Goal: Feedback & Contribution: Submit feedback/report problem

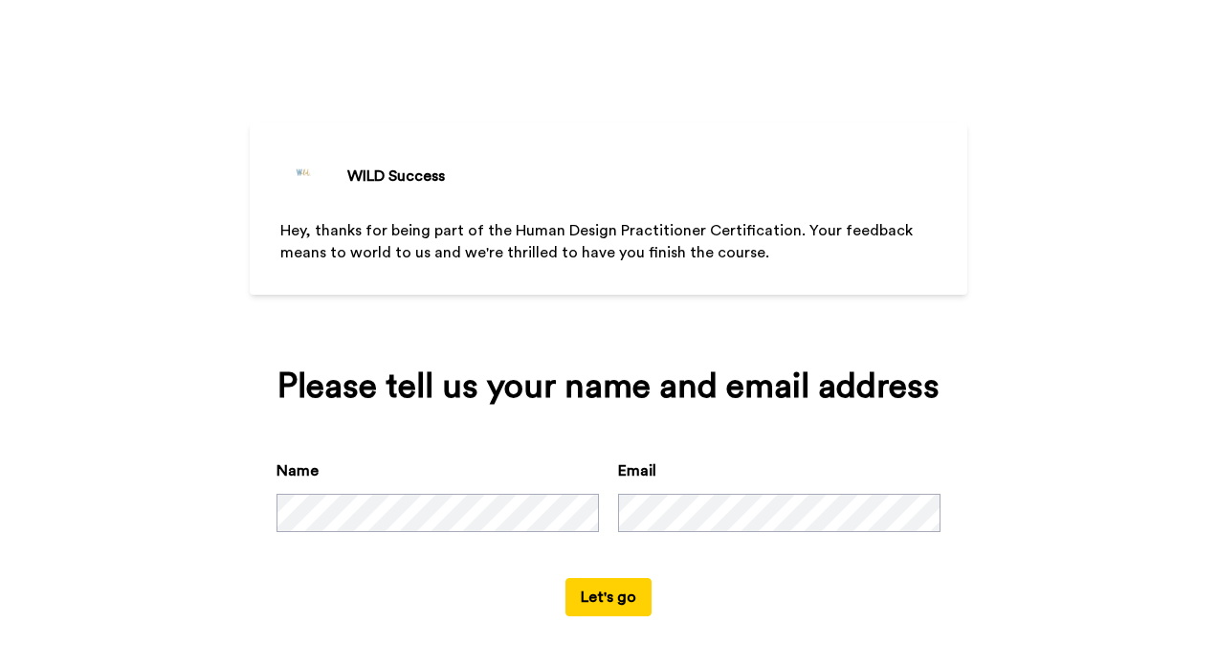
click at [601, 599] on button "Let's go" at bounding box center [608, 597] width 86 height 38
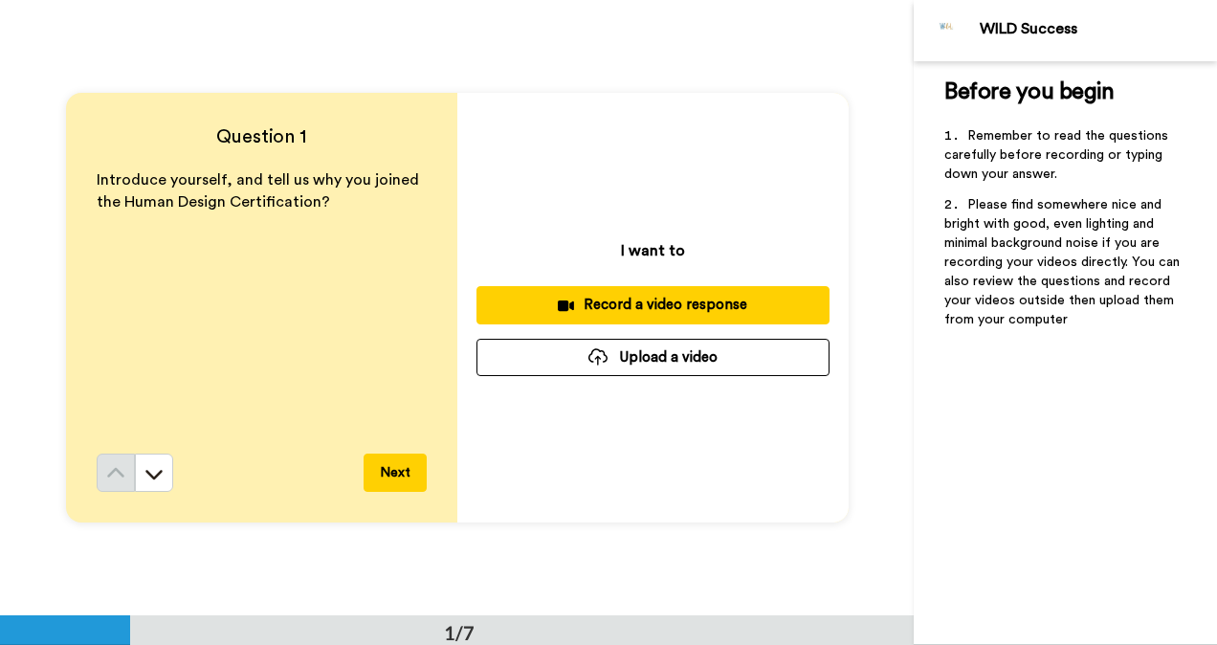
click at [404, 469] on button "Next" at bounding box center [394, 472] width 63 height 38
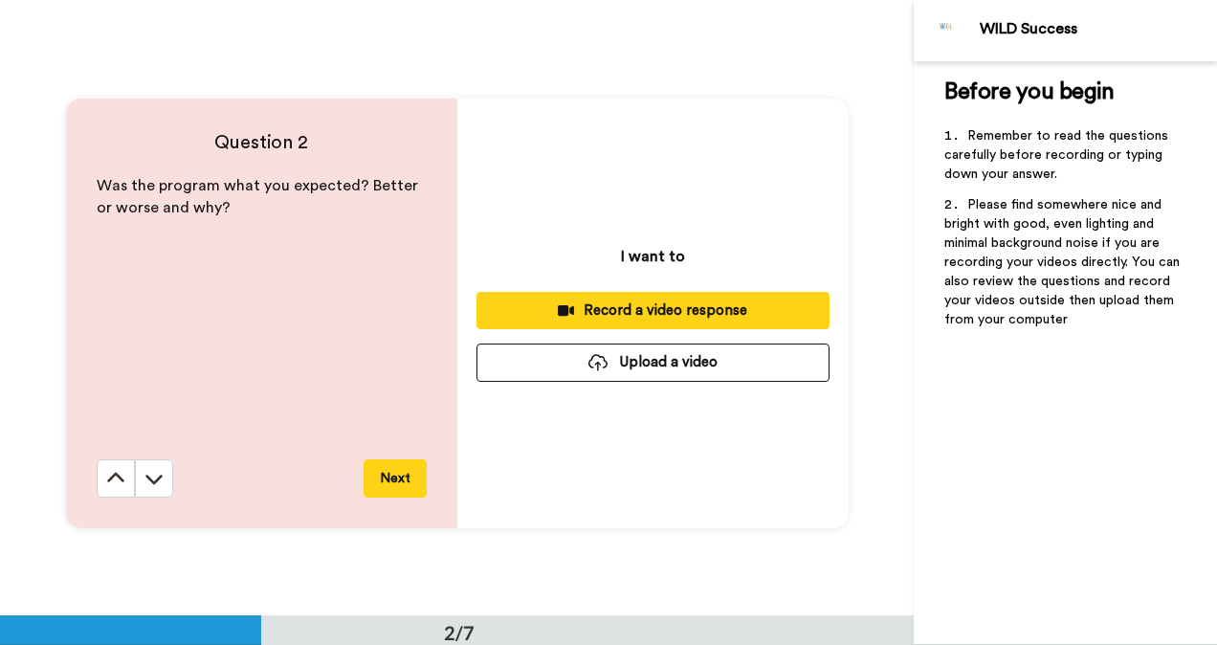
scroll to position [616, 0]
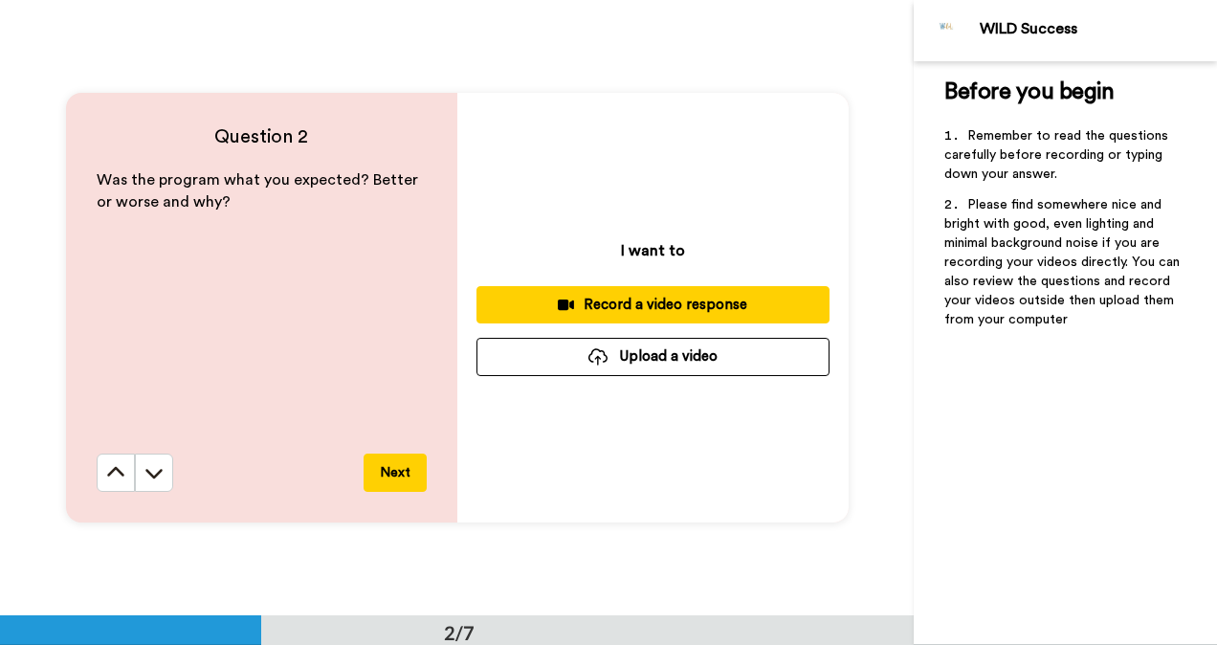
click at [385, 475] on button "Next" at bounding box center [394, 472] width 63 height 38
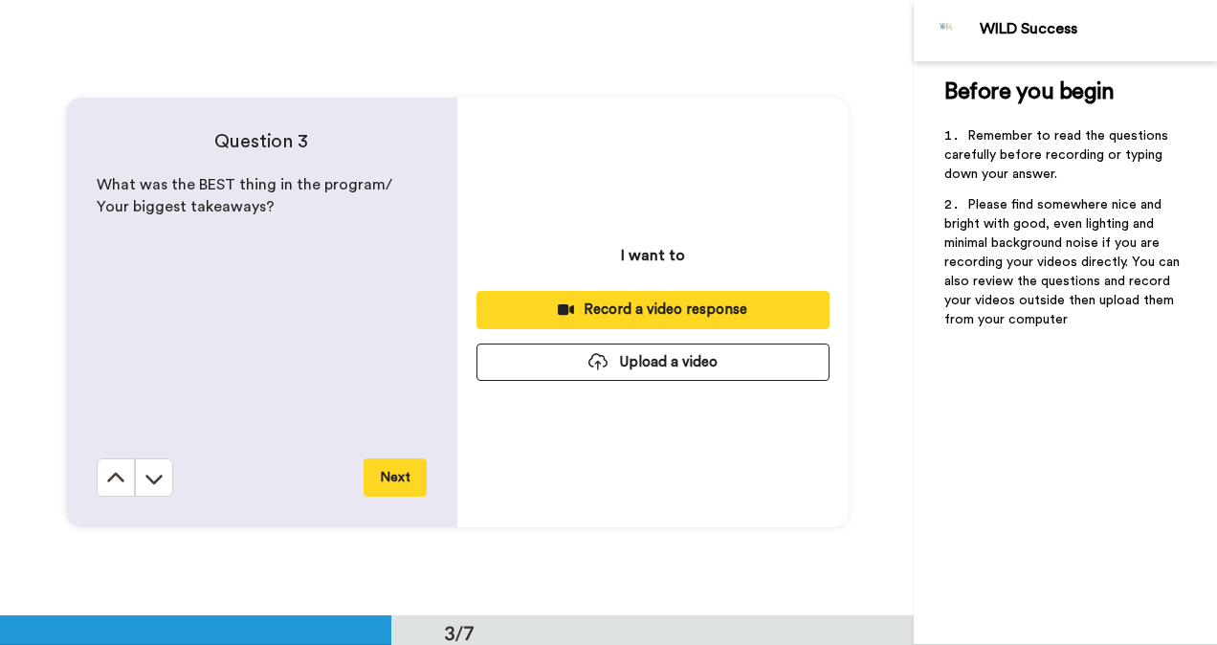
scroll to position [1231, 0]
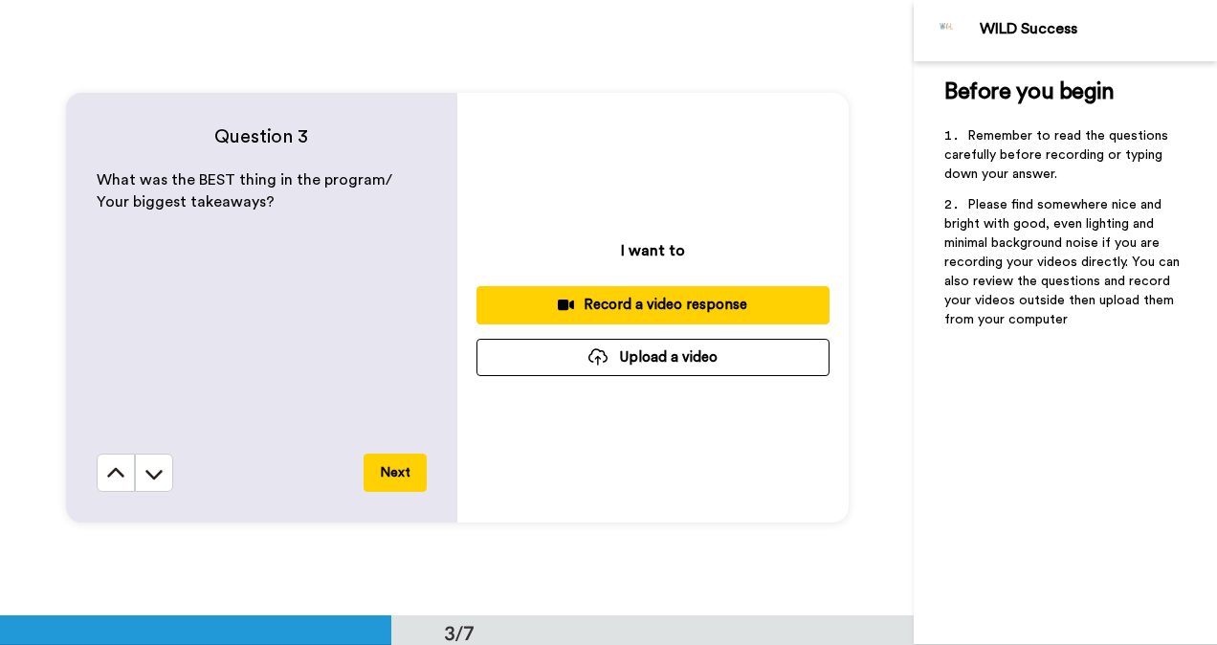
click at [386, 470] on button "Next" at bounding box center [394, 472] width 63 height 38
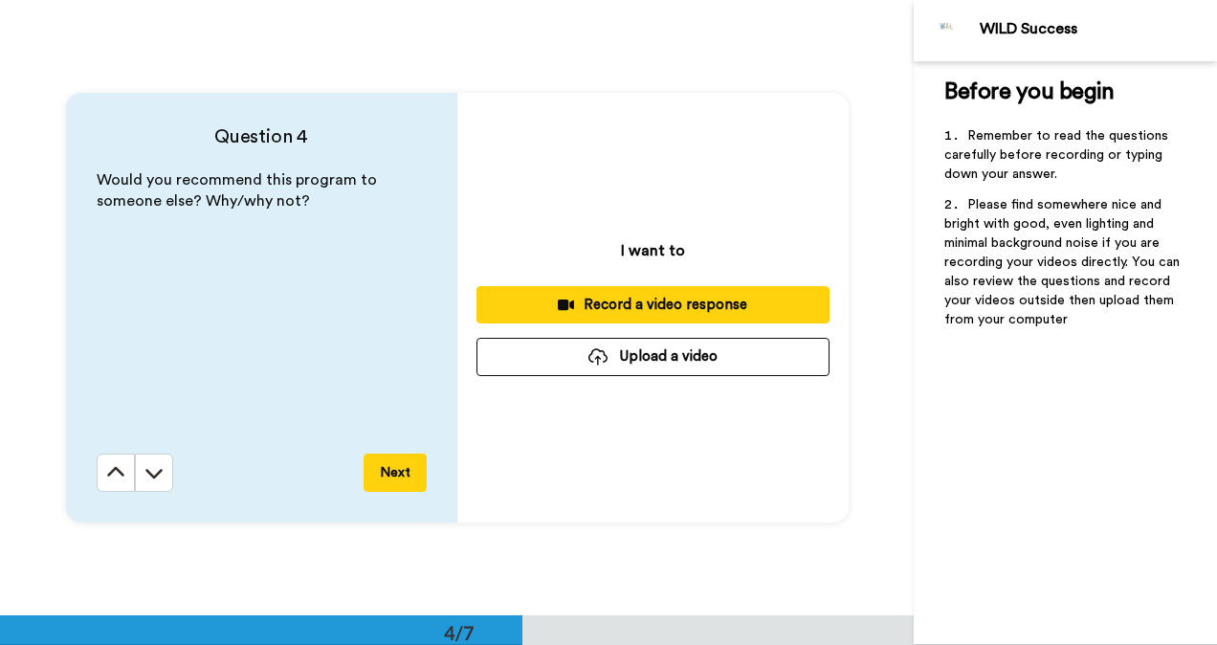
scroll to position [1847, 0]
click at [389, 471] on button "Next" at bounding box center [394, 472] width 63 height 38
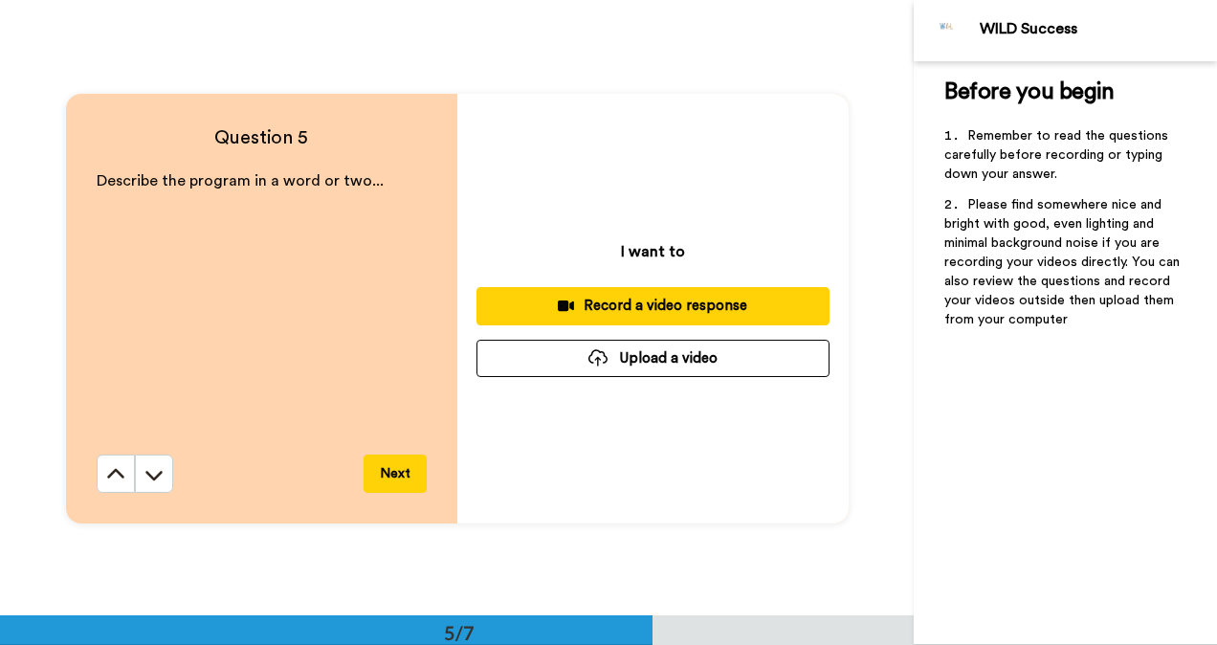
scroll to position [2462, 0]
click at [385, 467] on button "Next" at bounding box center [394, 472] width 63 height 38
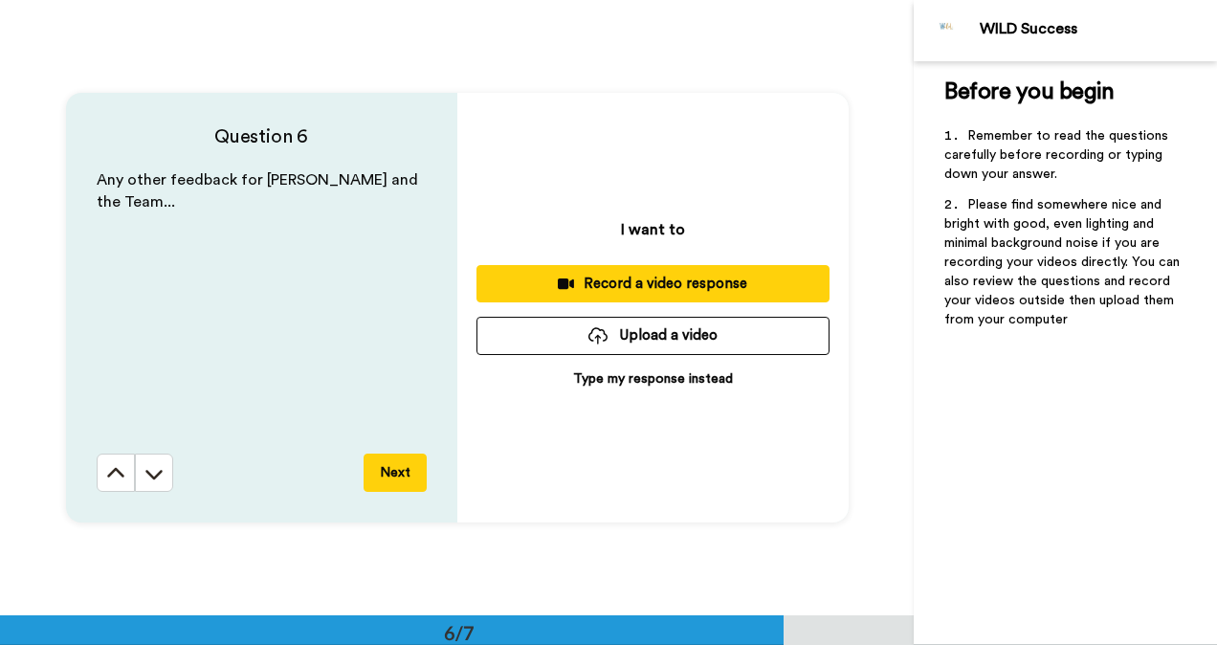
scroll to position [3078, 0]
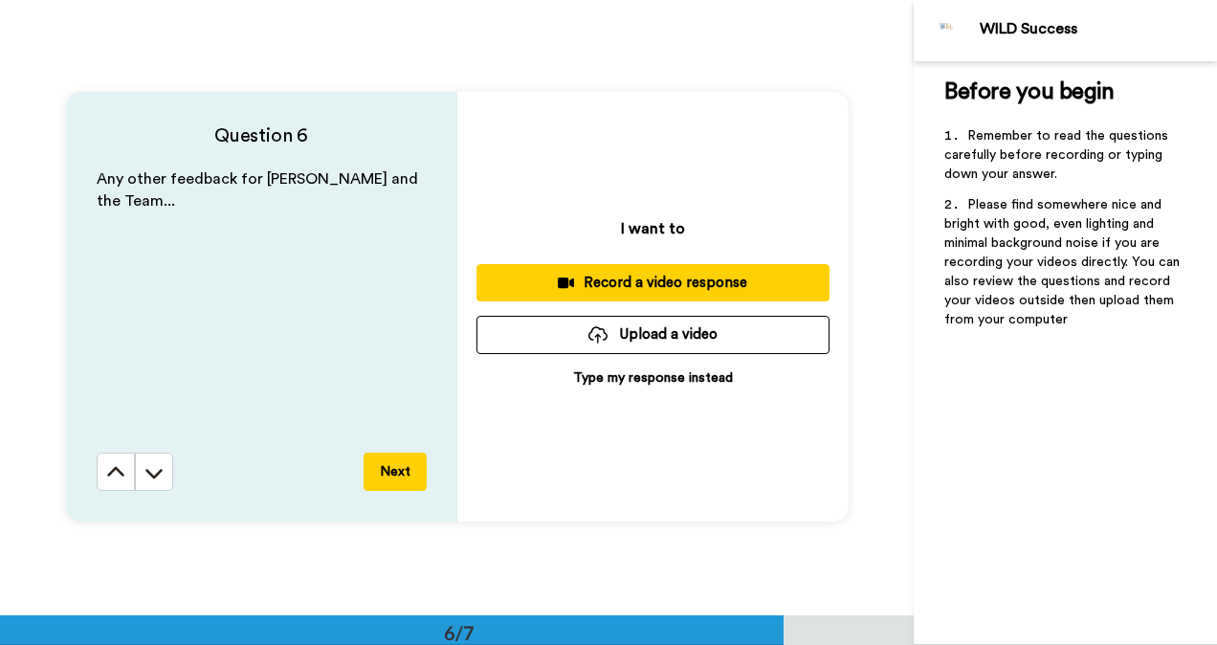
click at [390, 471] on button "Next" at bounding box center [394, 471] width 63 height 38
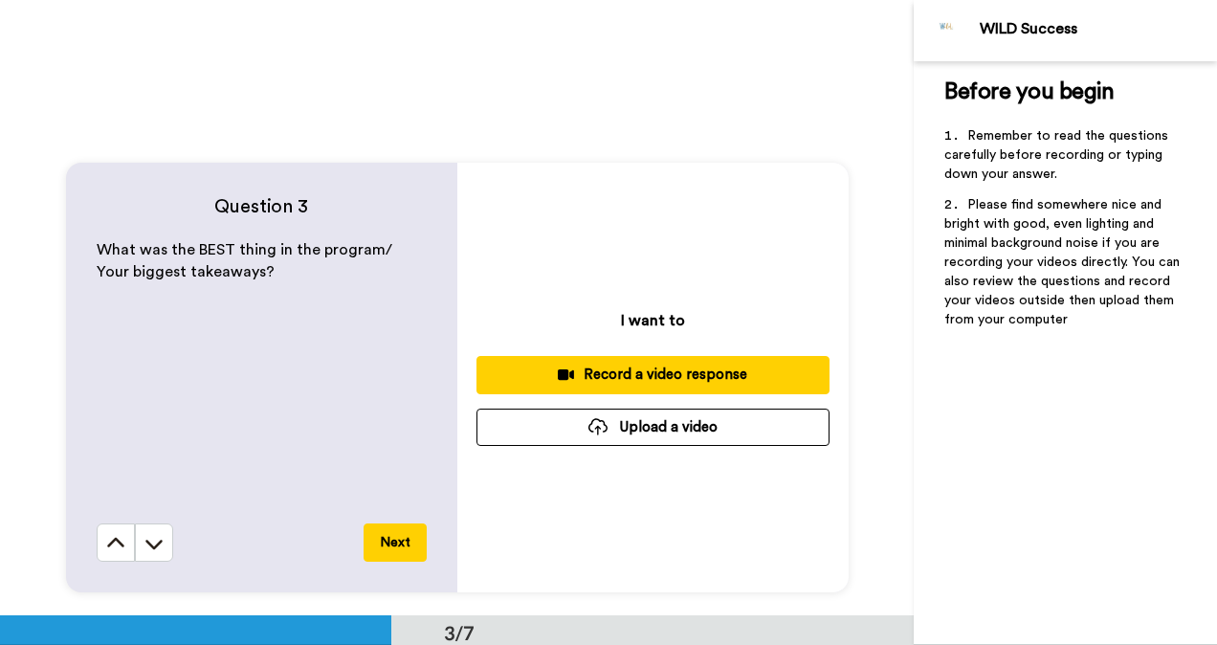
scroll to position [1160, 0]
click at [632, 369] on div "Record a video response" at bounding box center [653, 375] width 322 height 20
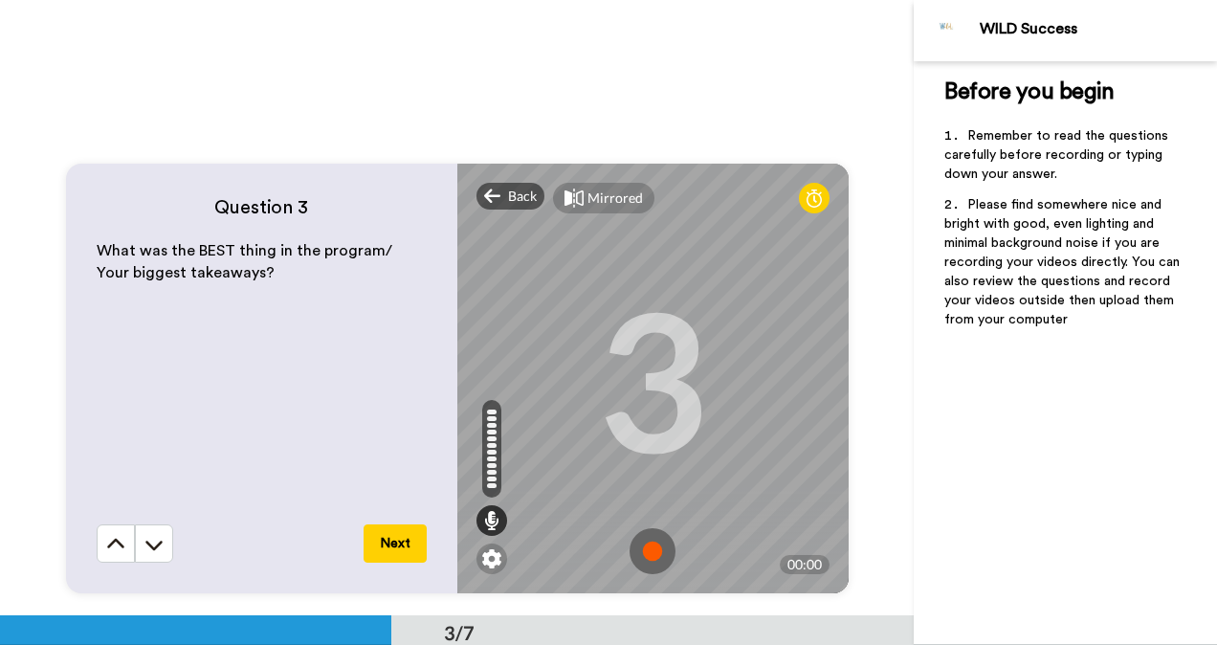
click at [643, 557] on img at bounding box center [652, 551] width 46 height 46
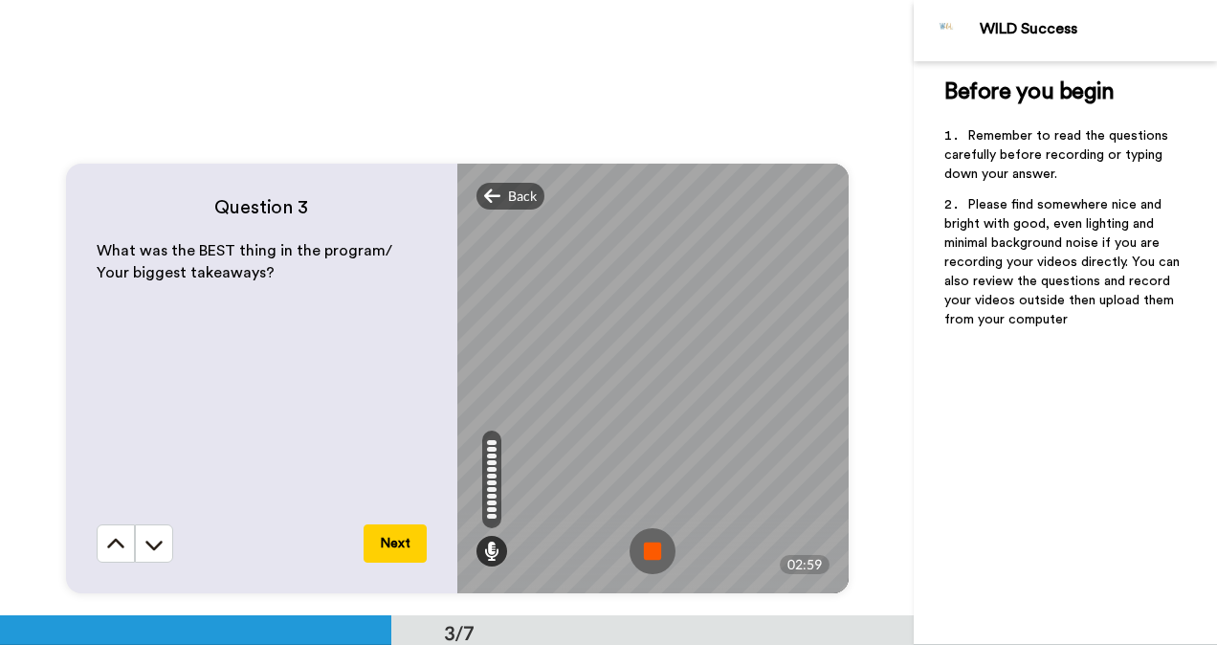
click at [386, 542] on button "Next" at bounding box center [394, 543] width 63 height 38
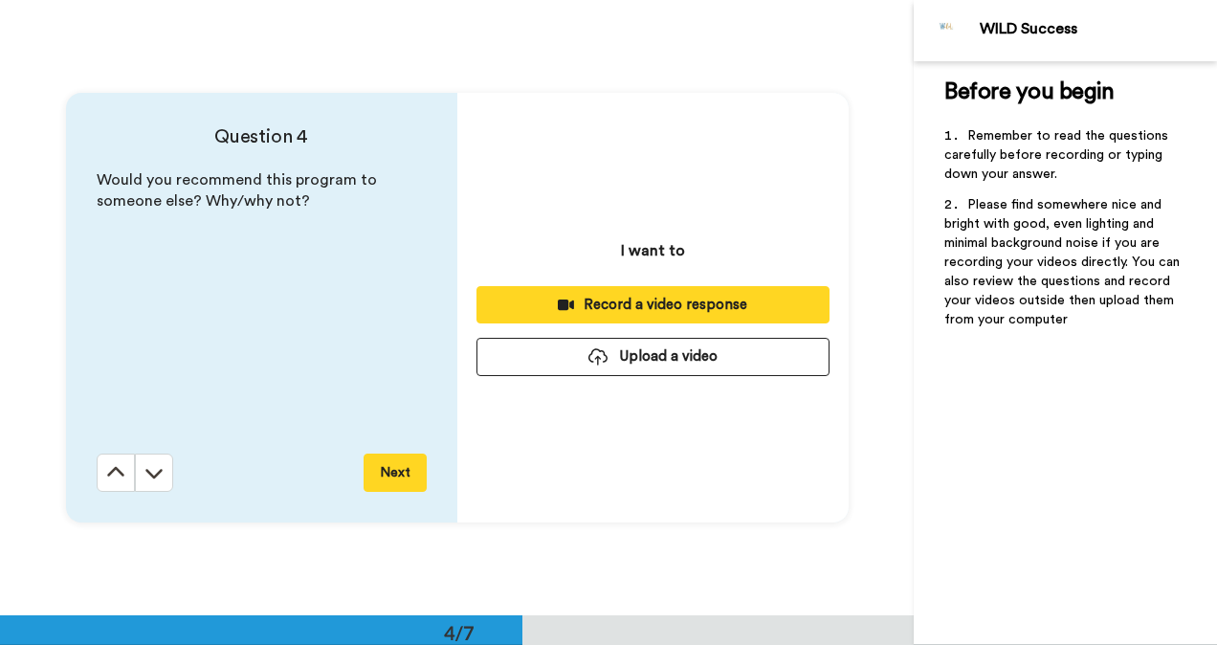
scroll to position [1847, 0]
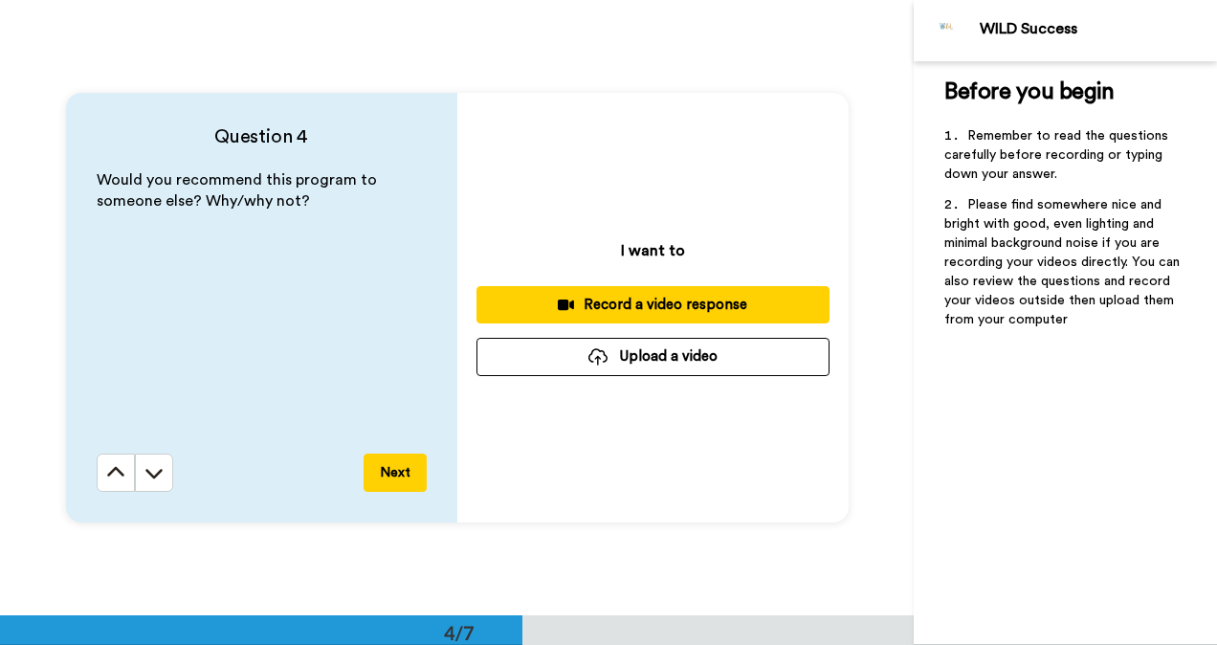
click at [654, 356] on button "Upload a video" at bounding box center [652, 356] width 353 height 37
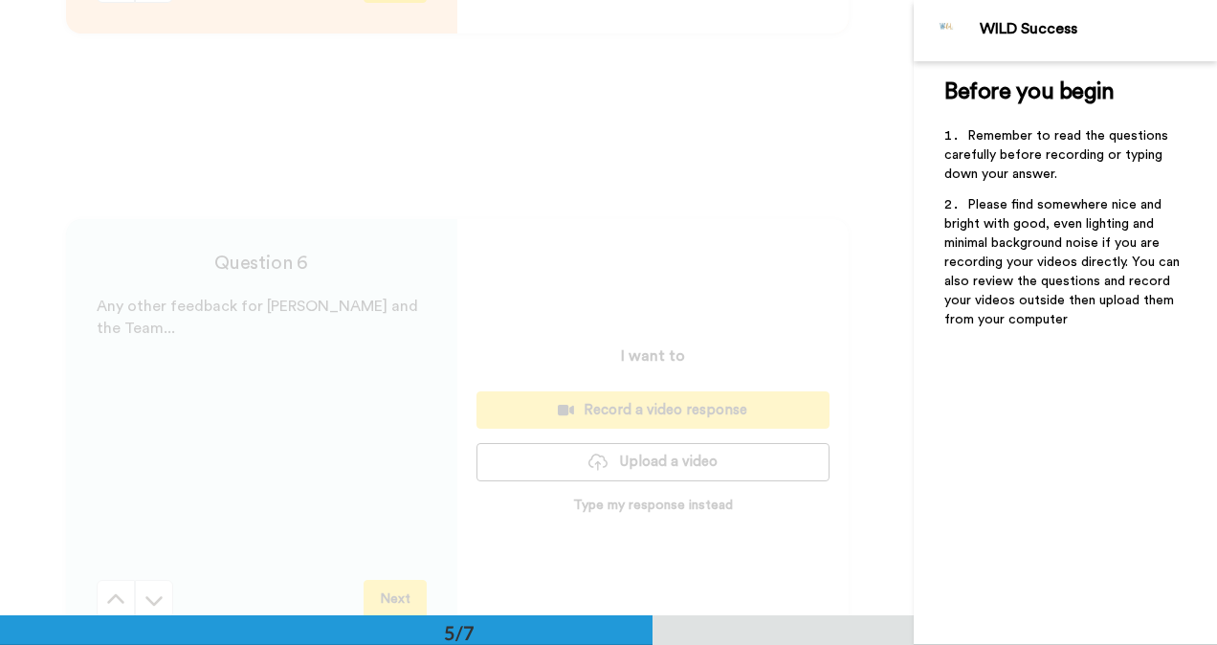
scroll to position [3692, 0]
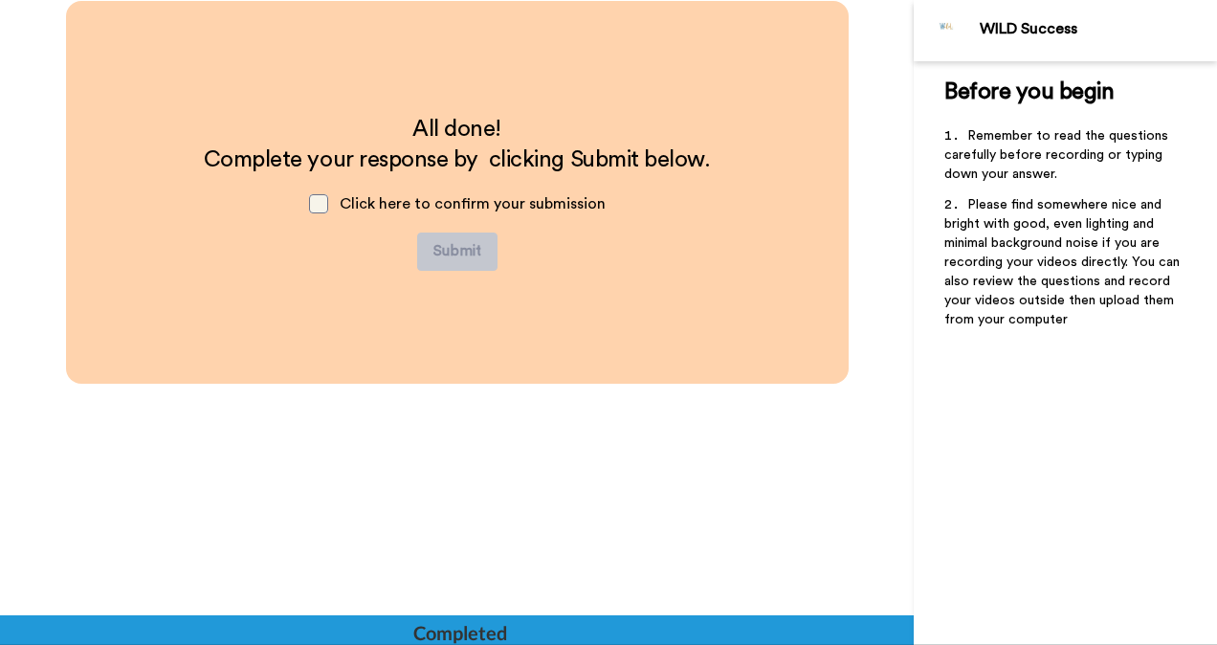
click at [312, 203] on span at bounding box center [318, 203] width 19 height 19
click at [456, 249] on button "Submit" at bounding box center [457, 251] width 80 height 38
